Goal: Check status

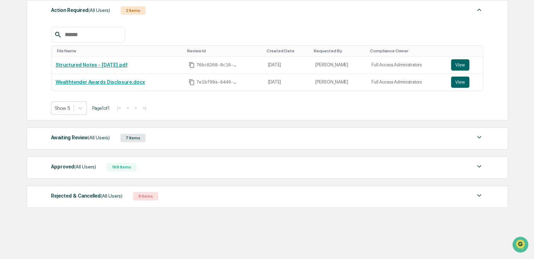
click at [75, 142] on div "Awaiting Review (All Users) 7 Items" at bounding box center [267, 138] width 432 height 10
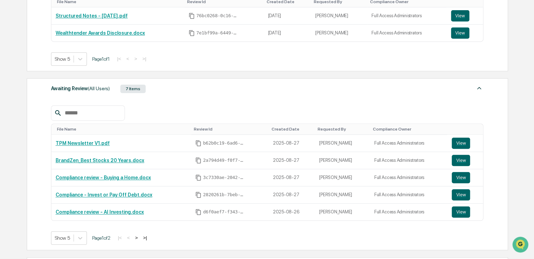
scroll to position [176, 0]
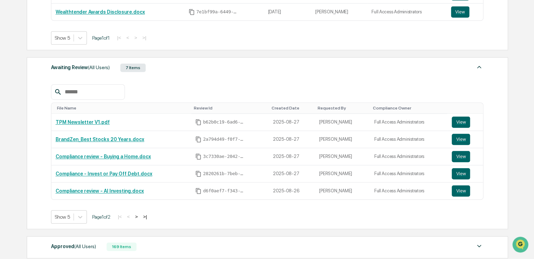
click at [65, 248] on div "Approved (All Users)" at bounding box center [73, 246] width 45 height 9
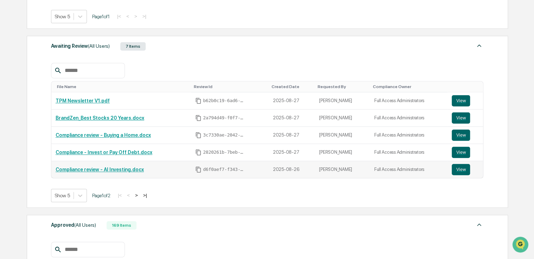
scroll to position [194, 0]
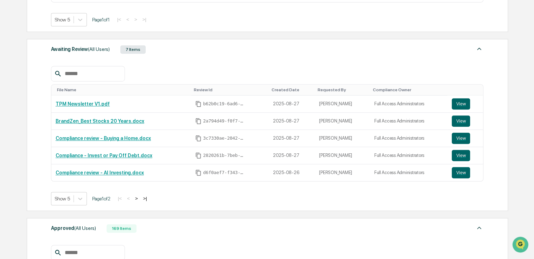
click at [140, 196] on button ">" at bounding box center [136, 199] width 7 height 6
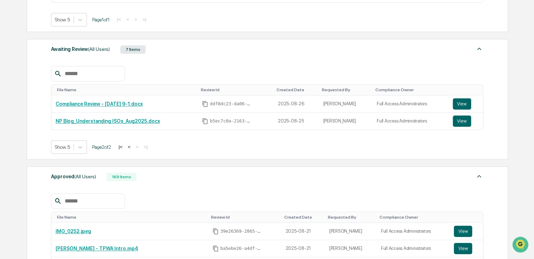
click at [133, 147] on button "<" at bounding box center [128, 147] width 7 height 6
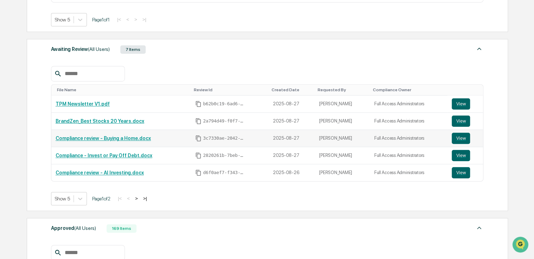
drag, startPoint x: 336, startPoint y: 148, endPoint x: 349, endPoint y: 142, distance: 14.0
